Goal: Task Accomplishment & Management: Complete application form

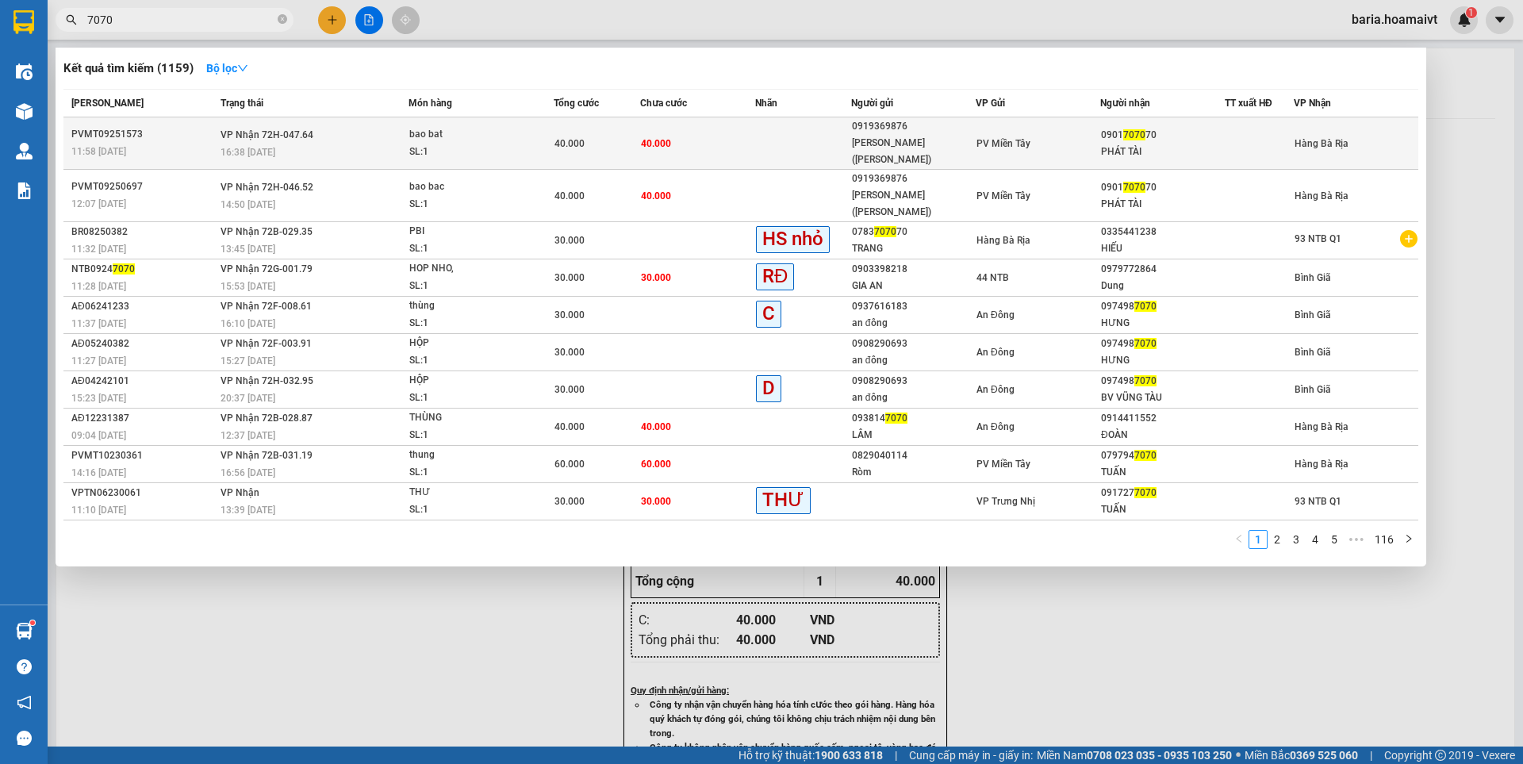
type input "7070"
click at [1158, 144] on div "PHÁT TÀI" at bounding box center [1162, 152] width 123 height 17
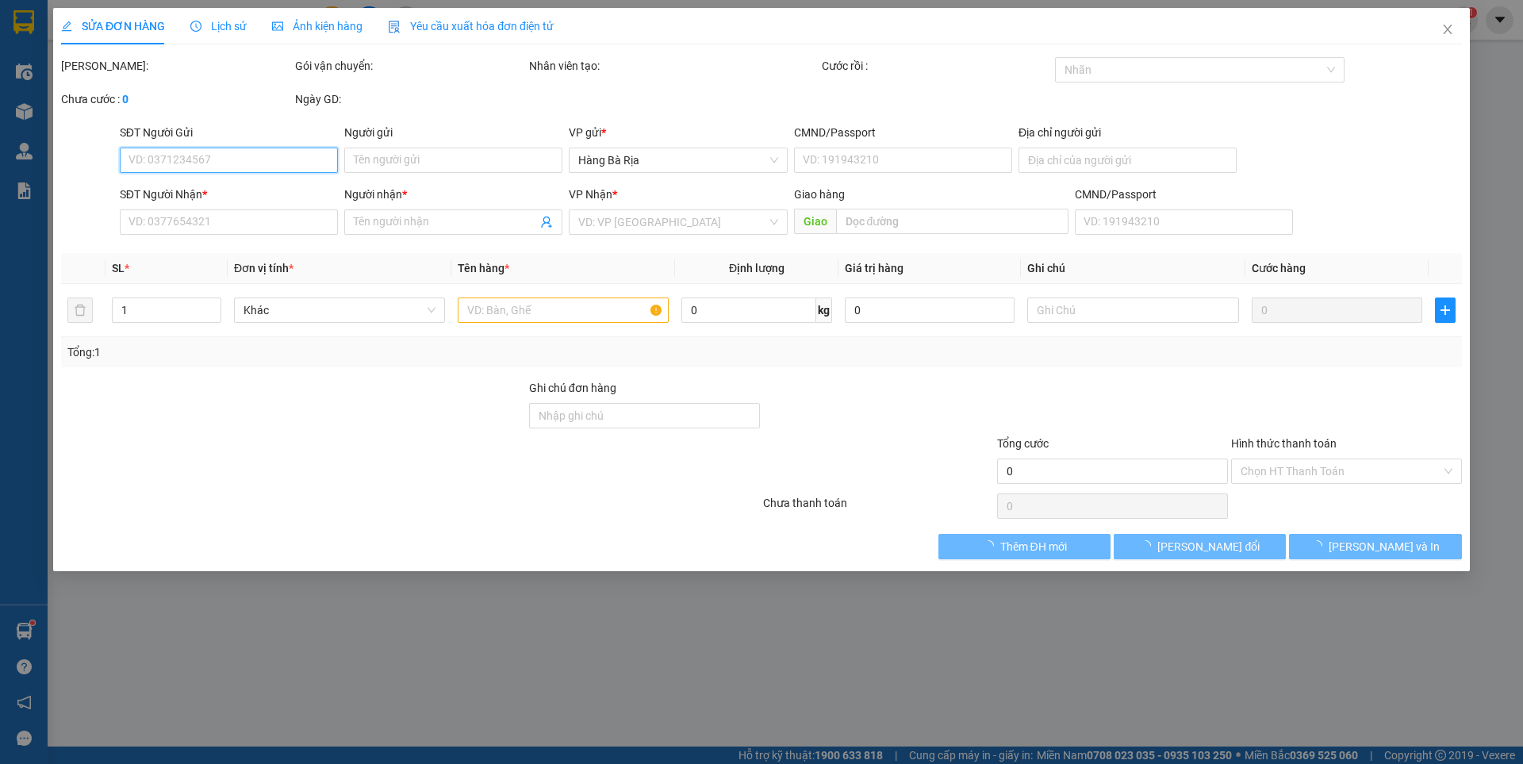
type input "0919369876"
type input "[PERSON_NAME] ([PERSON_NAME])"
type input "052096000206"
type input "[PERSON_NAME]"
type input "0901707070"
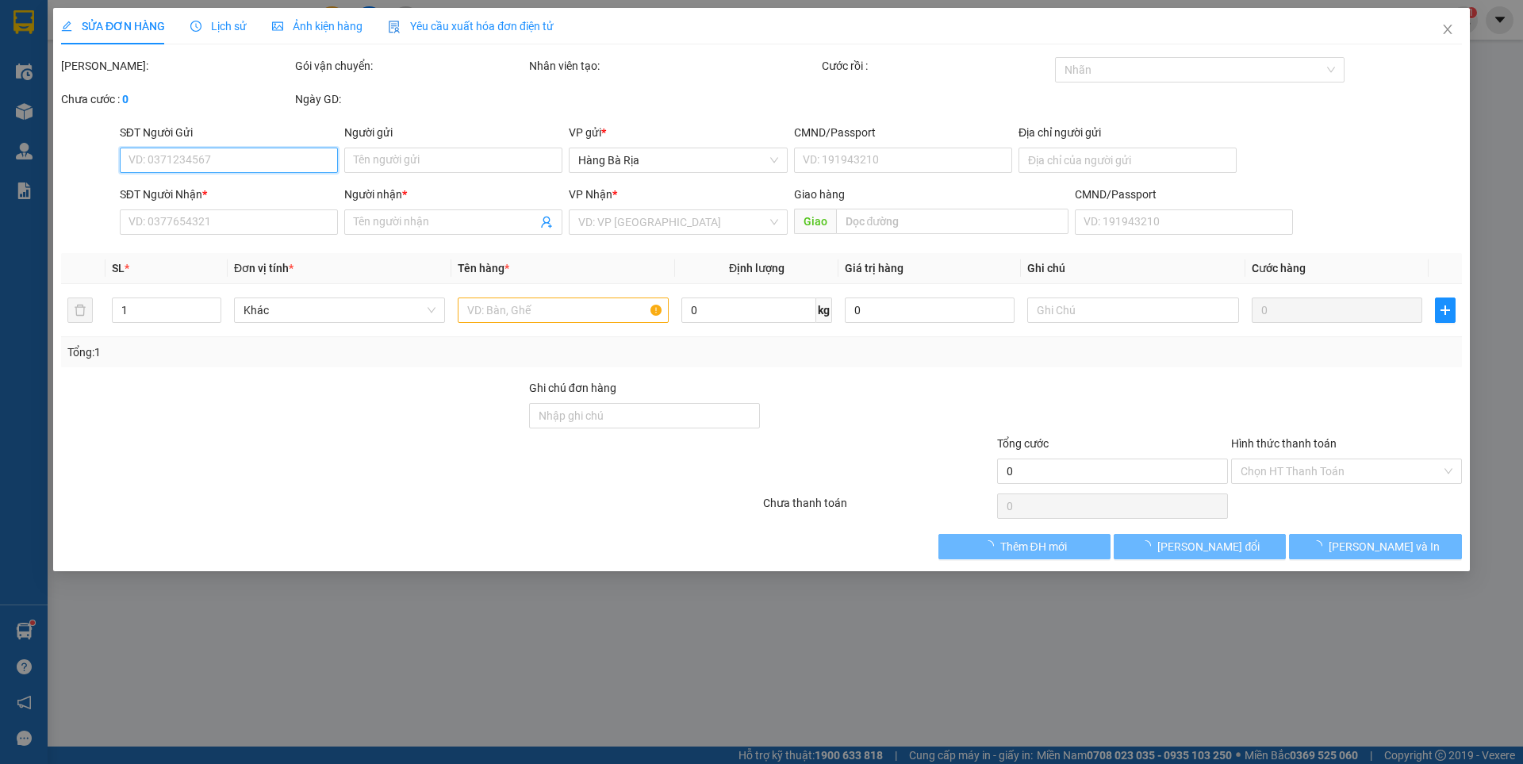
type input "PHÁT TÀI"
type input "40.000"
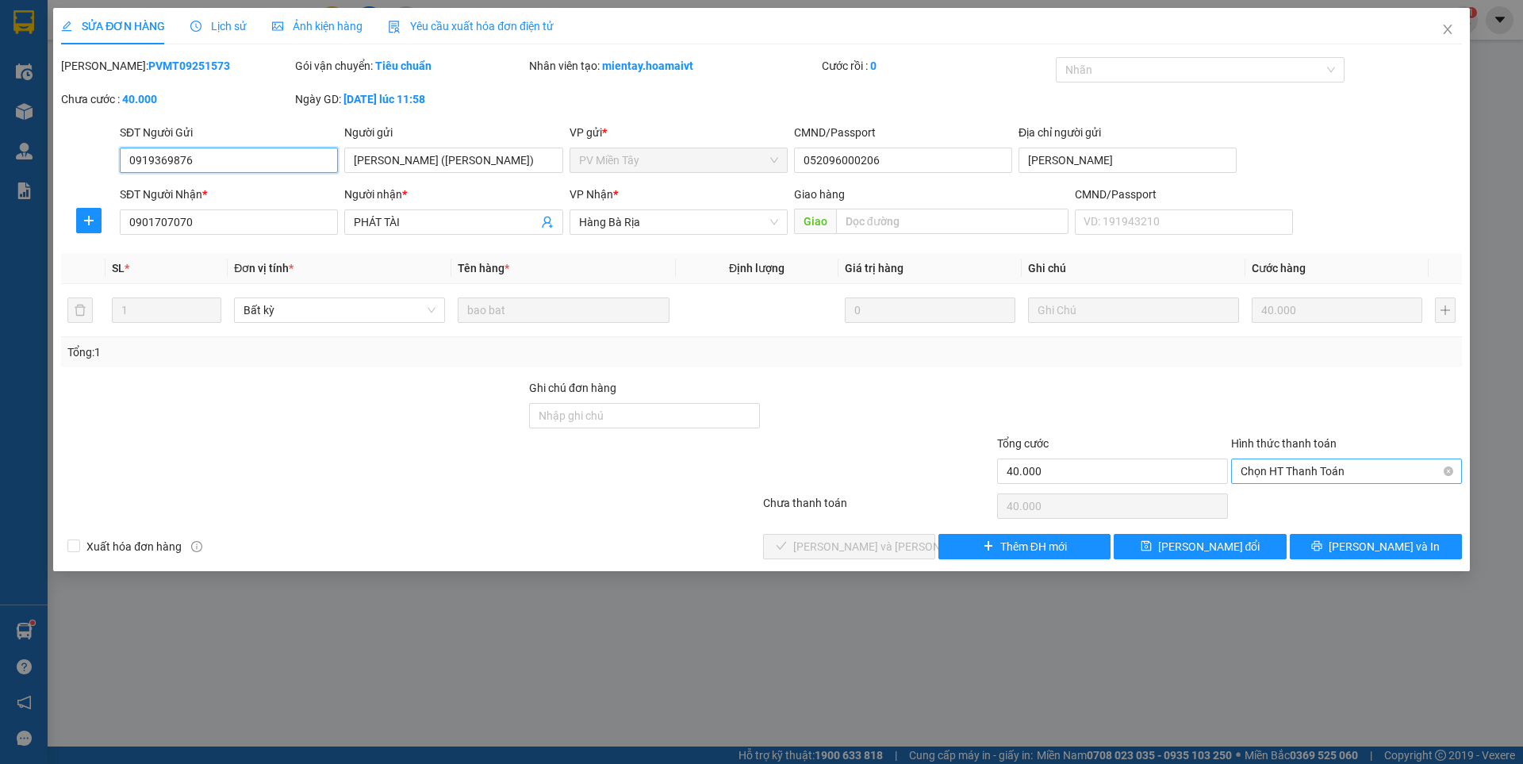
click at [1322, 471] on span "Chọn HT Thanh Toán" at bounding box center [1346, 471] width 212 height 24
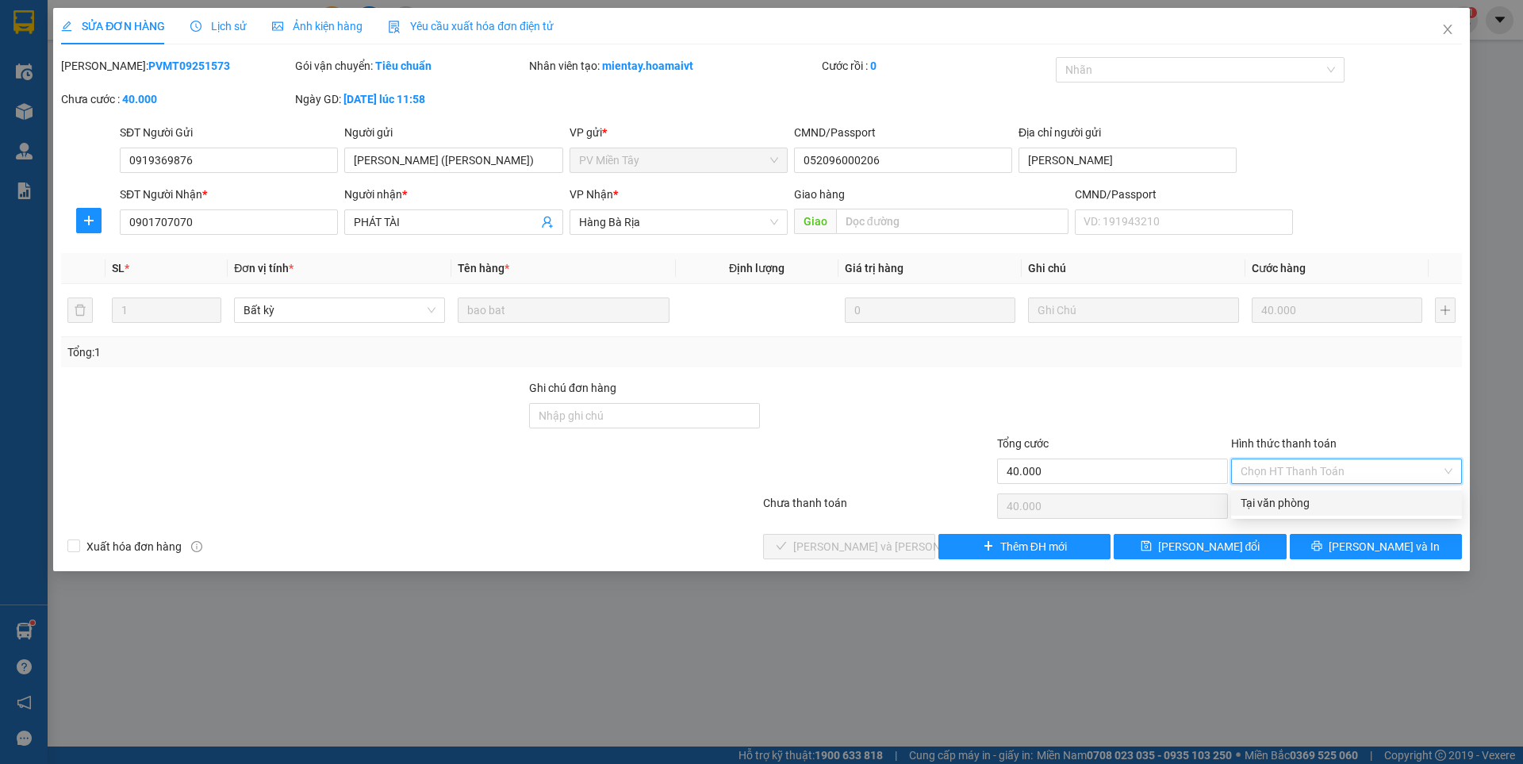
click at [1308, 505] on div "Tại văn phòng" at bounding box center [1346, 502] width 212 height 17
type input "0"
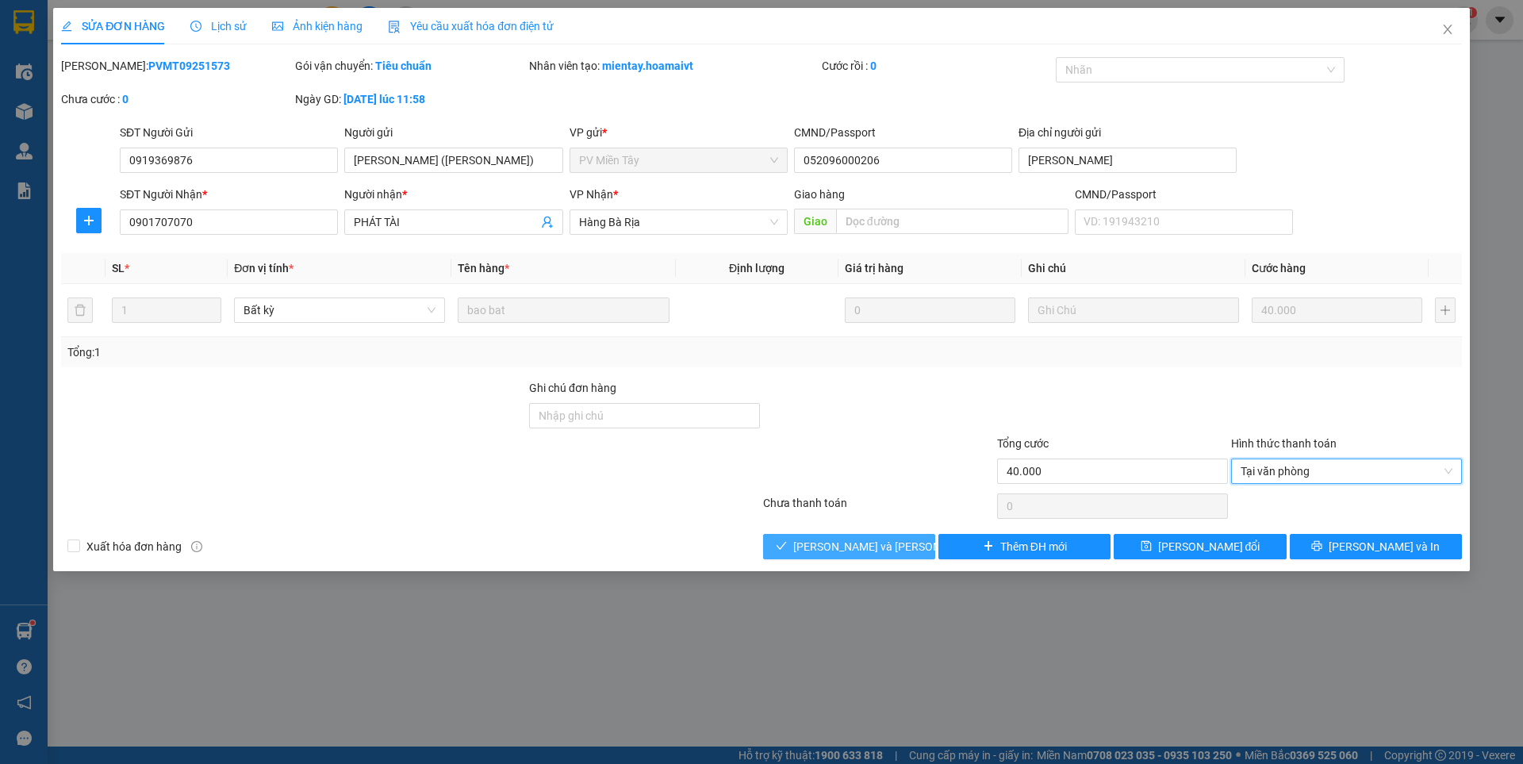
click at [865, 550] on span "[PERSON_NAME] và [PERSON_NAME] hàng" at bounding box center [900, 546] width 214 height 17
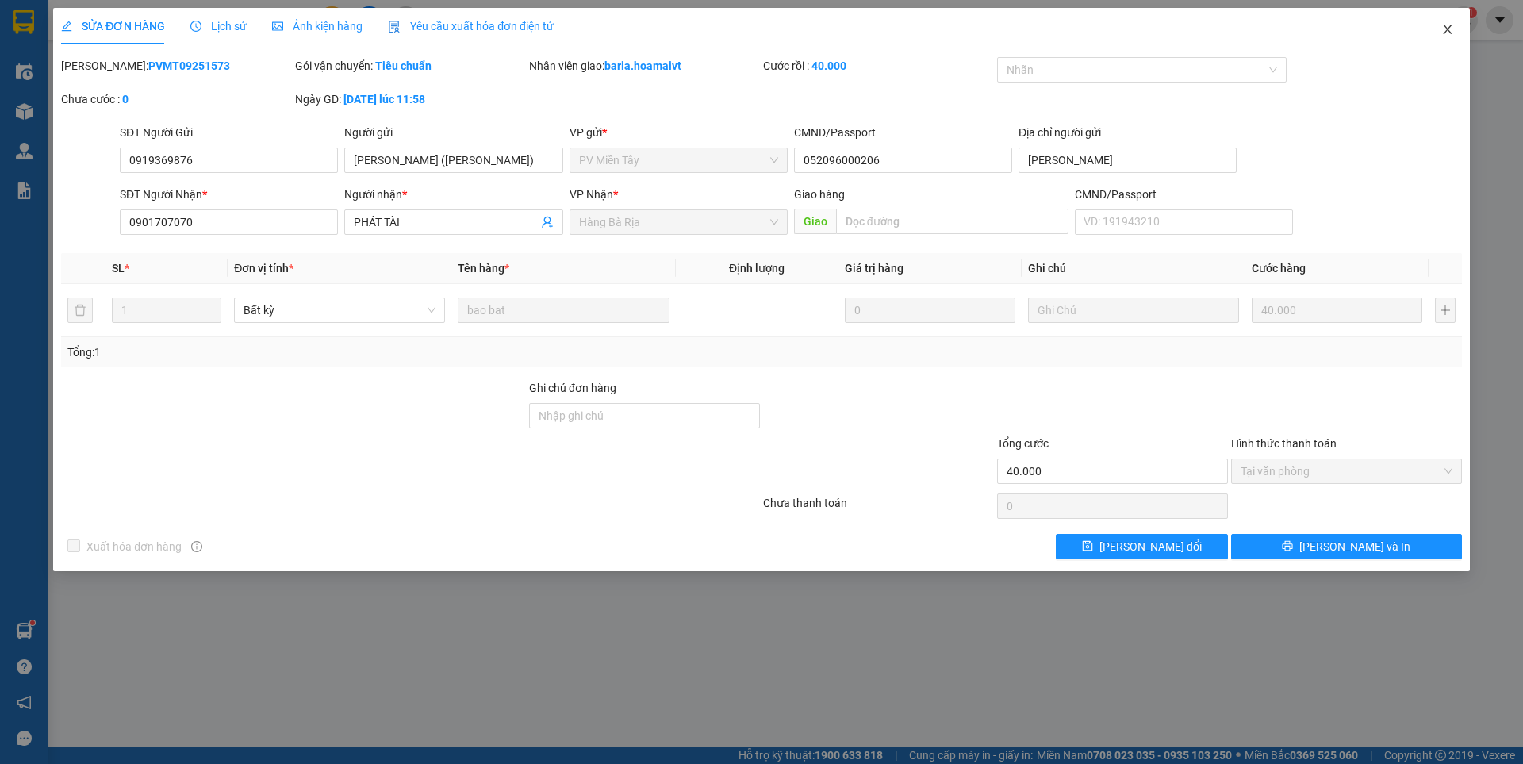
click at [1451, 26] on icon "close" at bounding box center [1447, 30] width 9 height 10
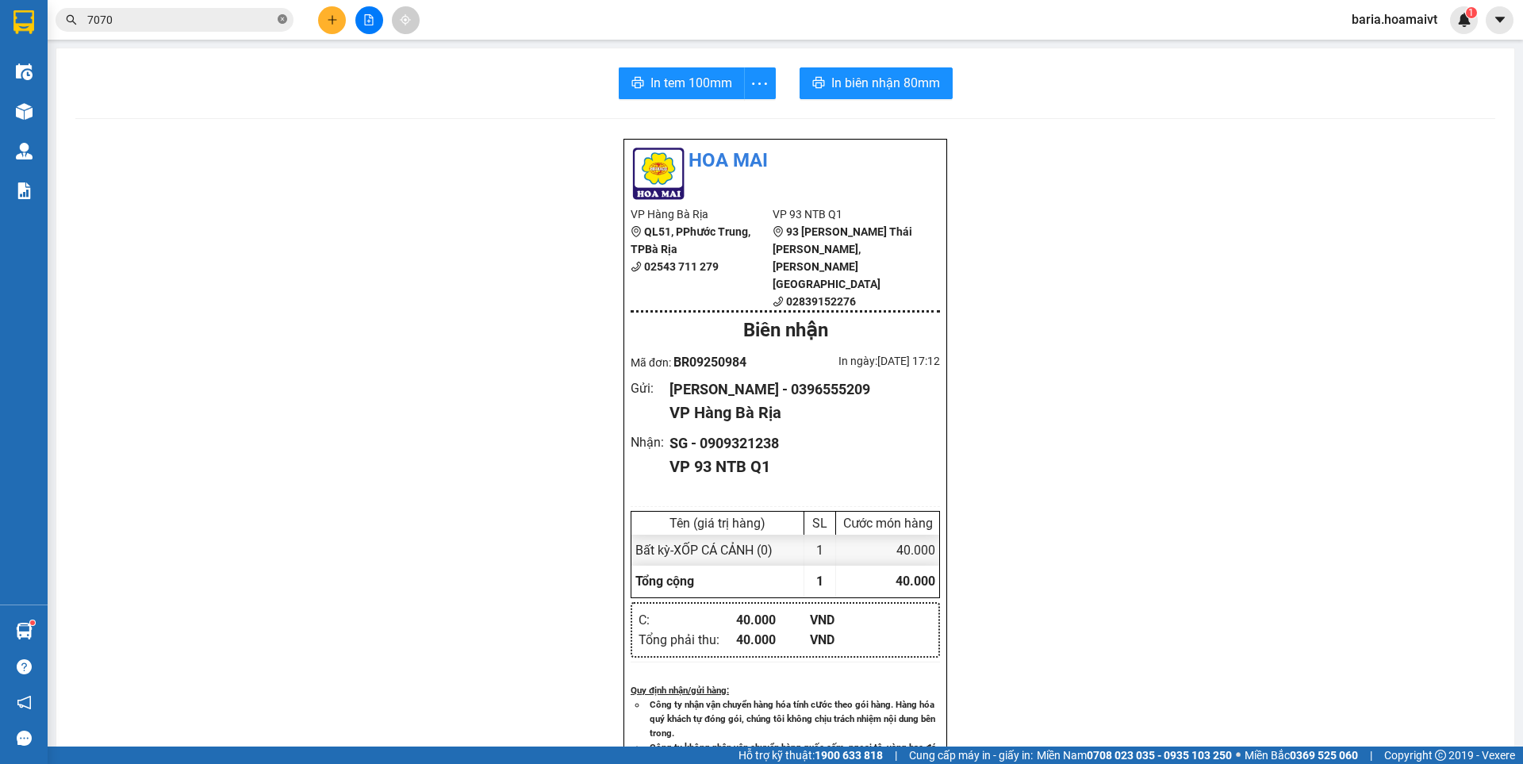
click at [280, 21] on icon "close-circle" at bounding box center [283, 19] width 10 height 10
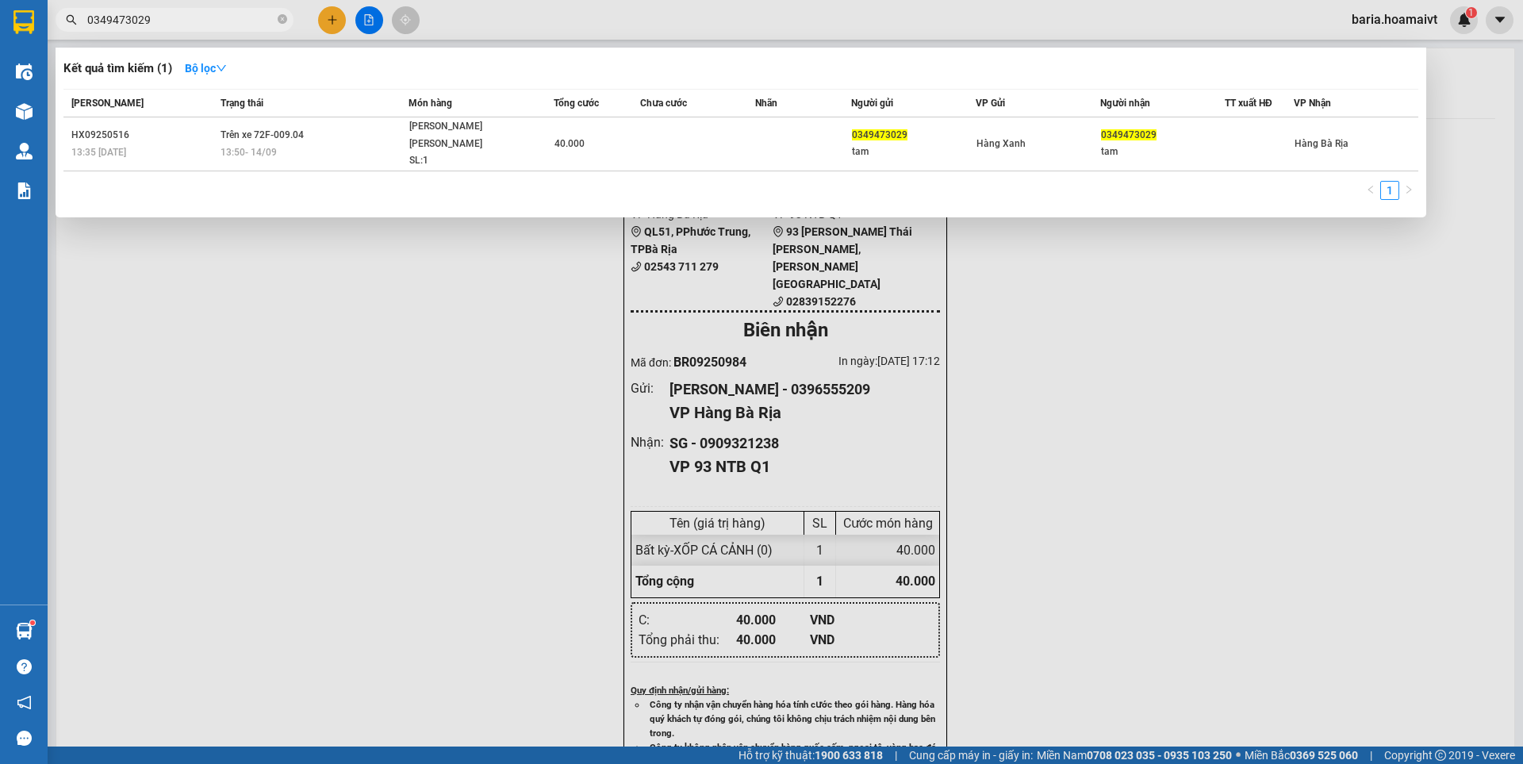
type input "0349473029"
click at [282, 15] on icon "close-circle" at bounding box center [283, 19] width 10 height 10
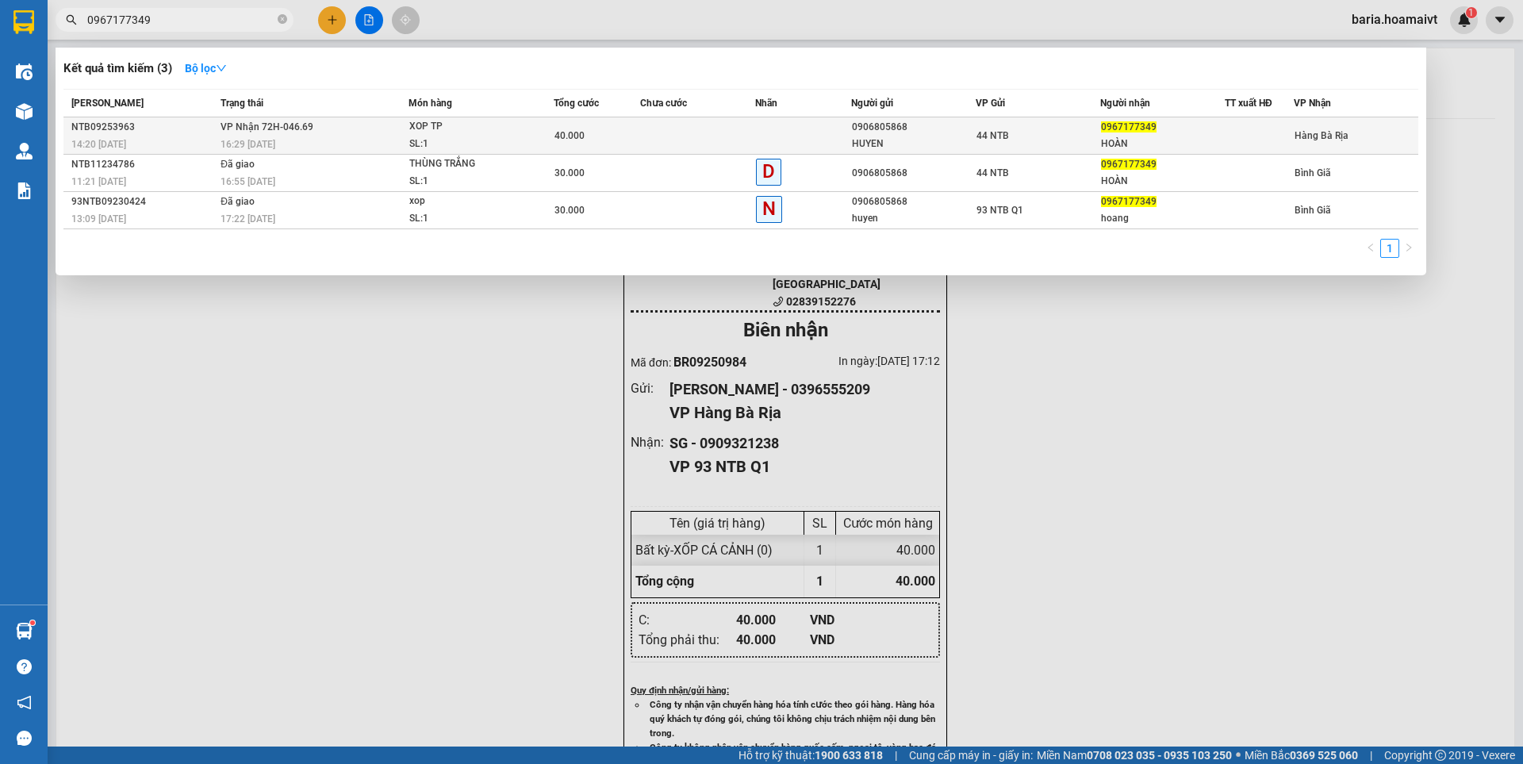
type input "0967177349"
click at [1138, 132] on span "0967177349" at bounding box center [1129, 126] width 56 height 11
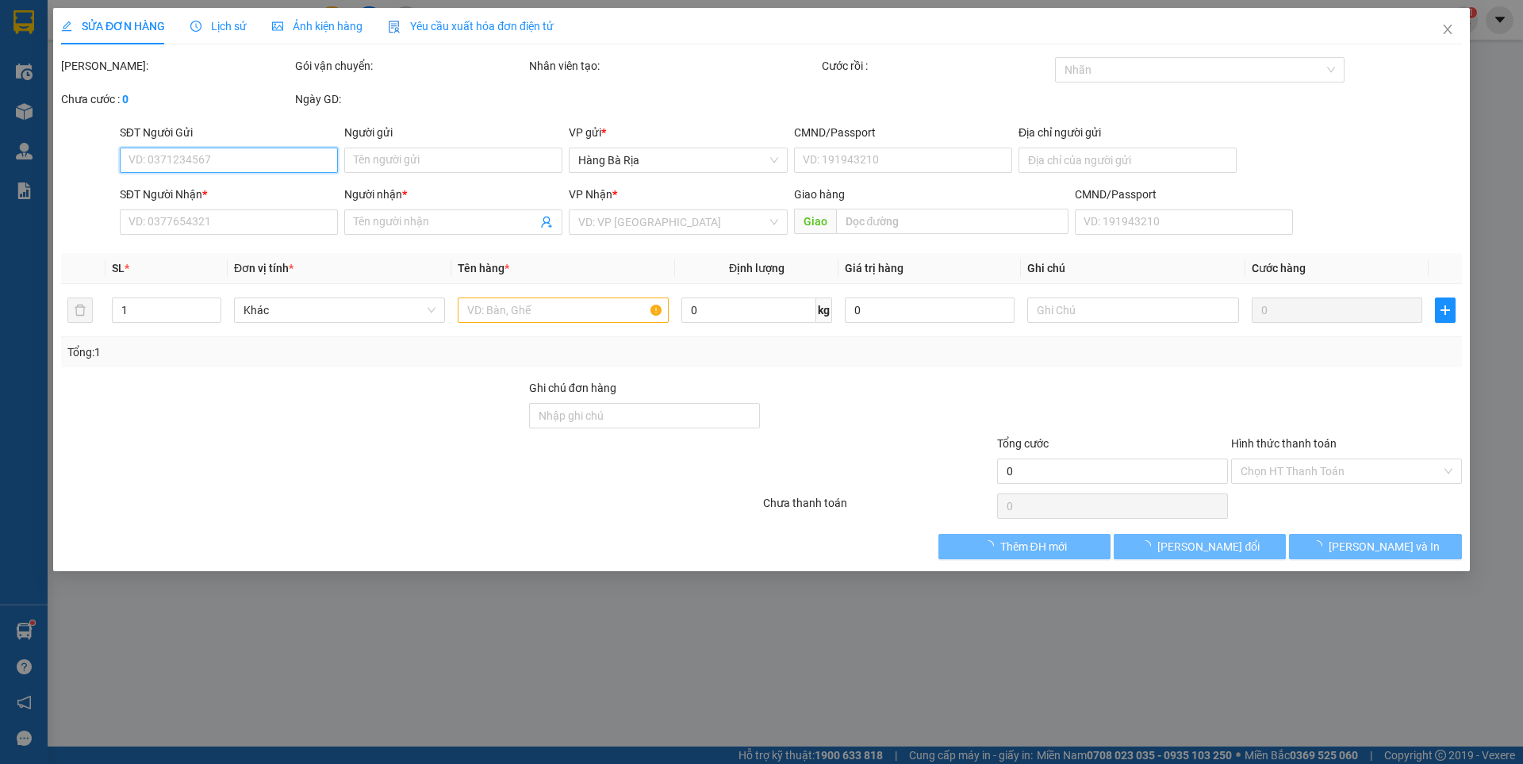
type input "0906805868"
type input "HUYEN"
type input "[STREET_ADDRESS]"
type input "0967177349"
type input "HOÀN"
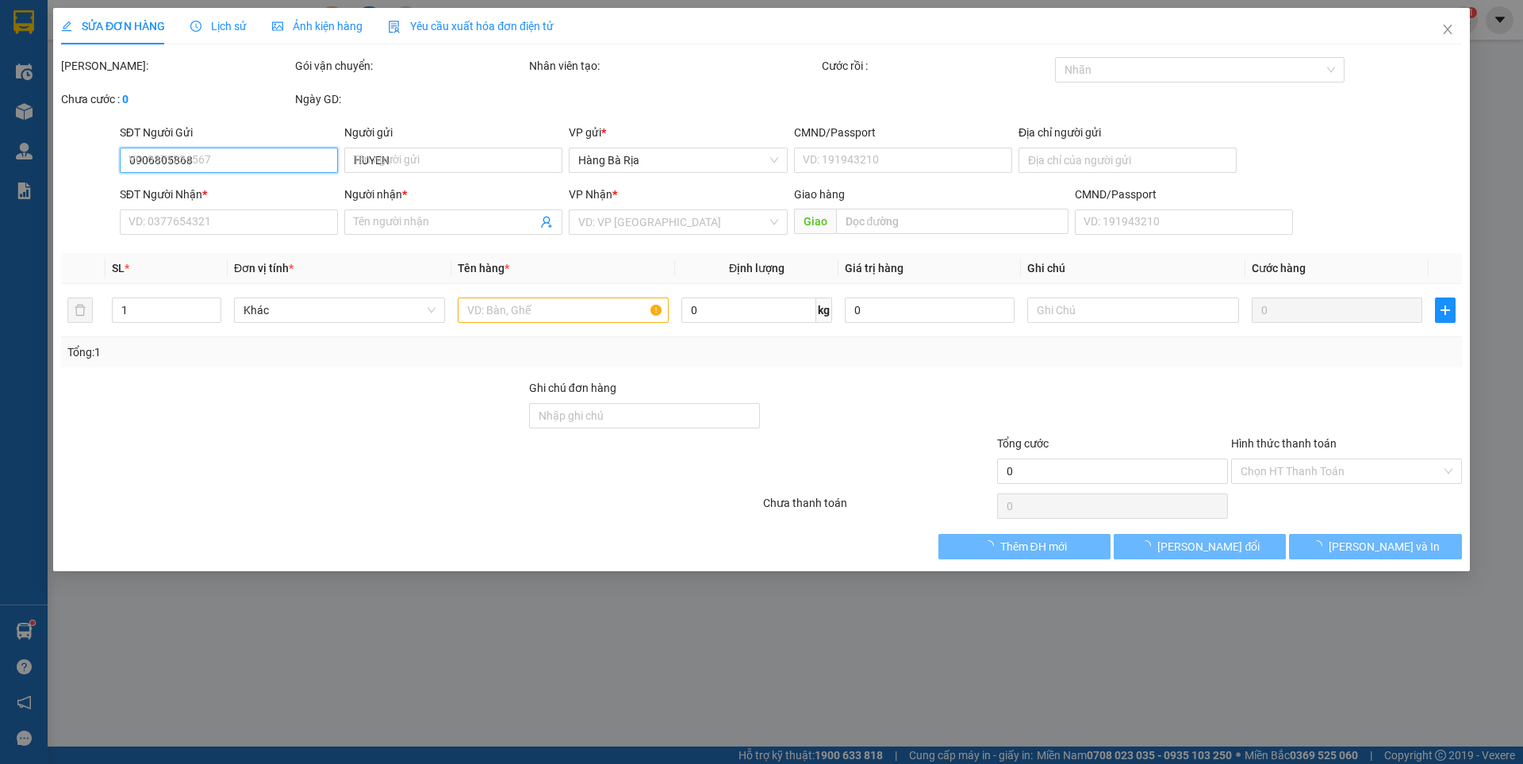
type input "40.000"
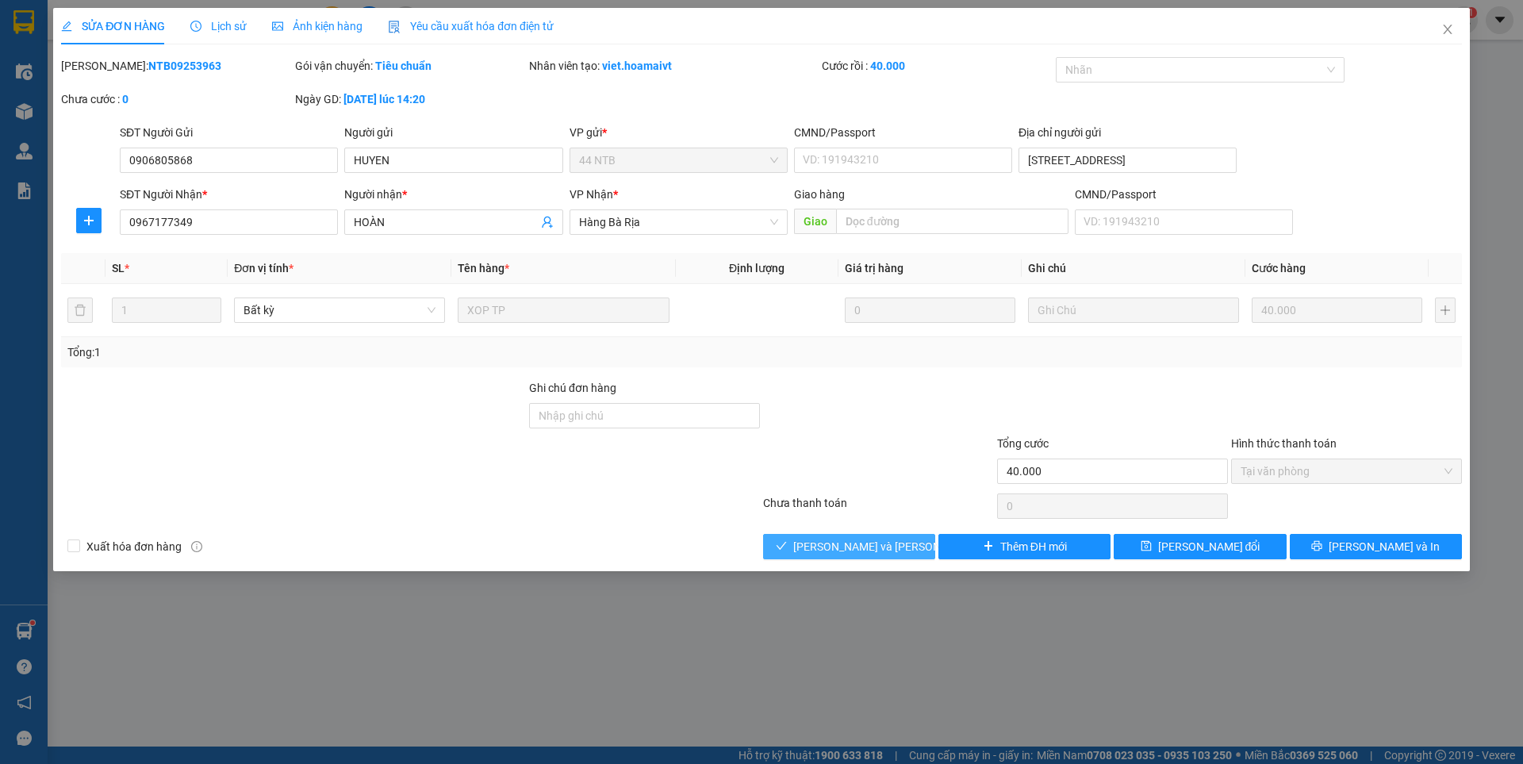
click at [861, 546] on span "[PERSON_NAME] và [PERSON_NAME] hàng" at bounding box center [900, 546] width 214 height 17
